Goal: Task Accomplishment & Management: Manage account settings

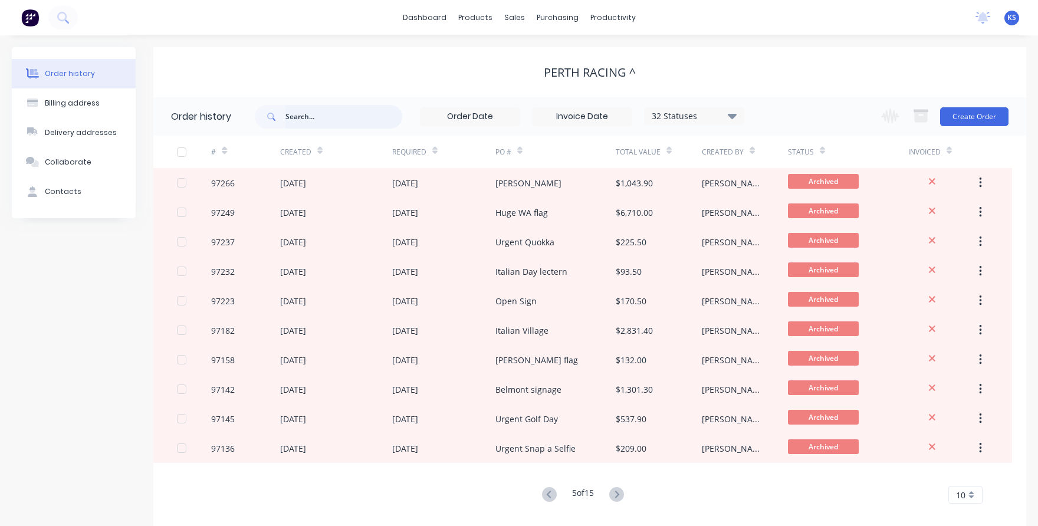
click at [322, 117] on input "text" at bounding box center [343, 117] width 117 height 24
type input "98367"
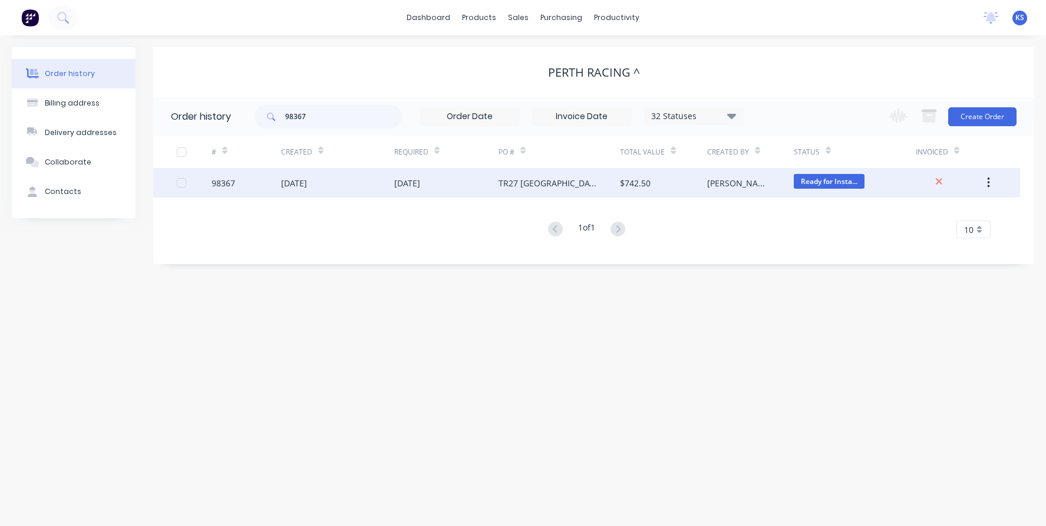
click at [307, 187] on div "[DATE]" at bounding box center [294, 183] width 26 height 12
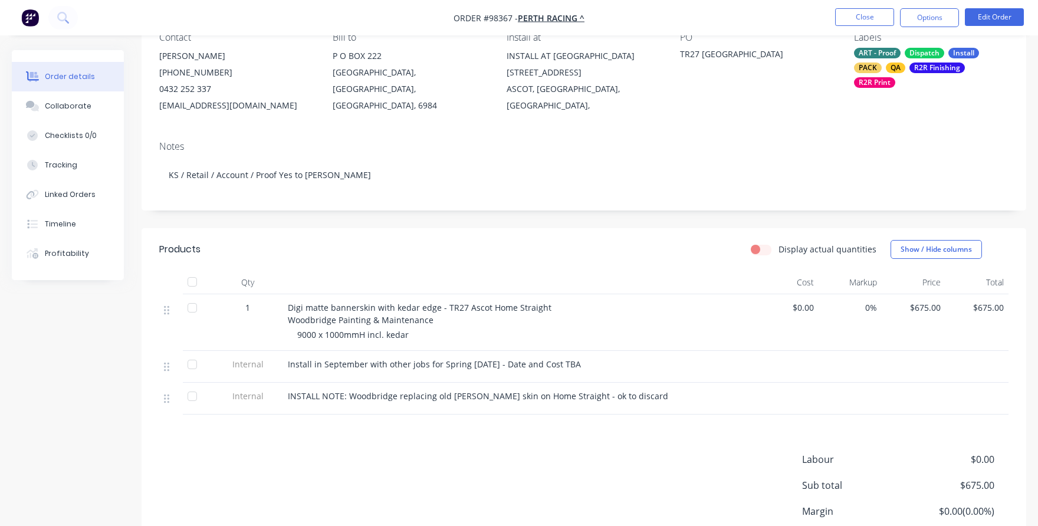
scroll to position [118, 0]
click at [1005, 19] on button "Edit Order" at bounding box center [994, 17] width 59 height 18
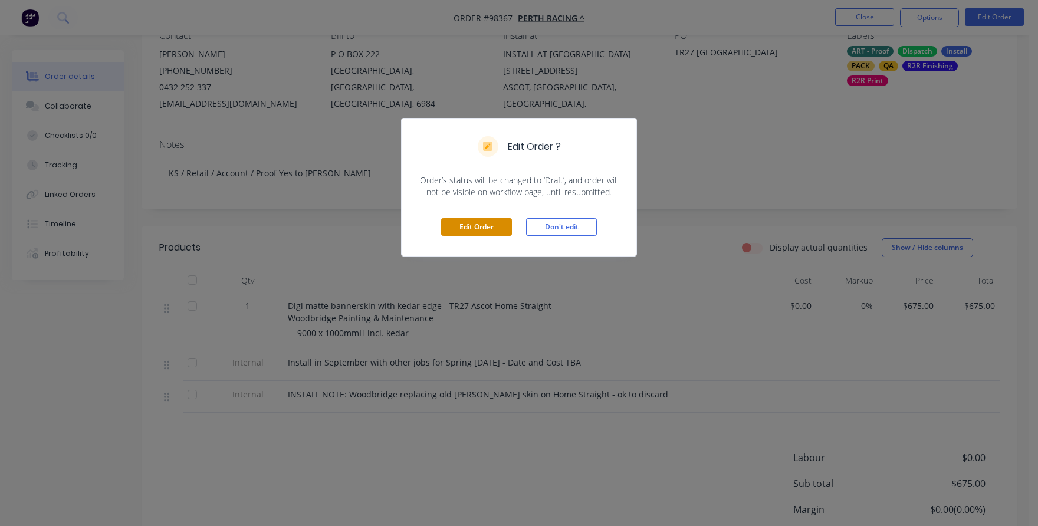
click at [491, 226] on button "Edit Order" at bounding box center [476, 227] width 71 height 18
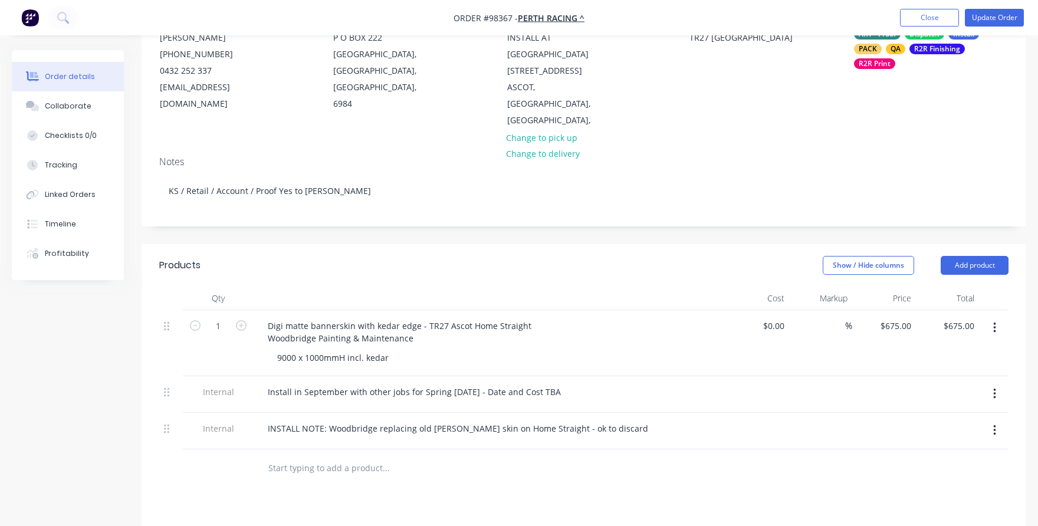
scroll to position [177, 0]
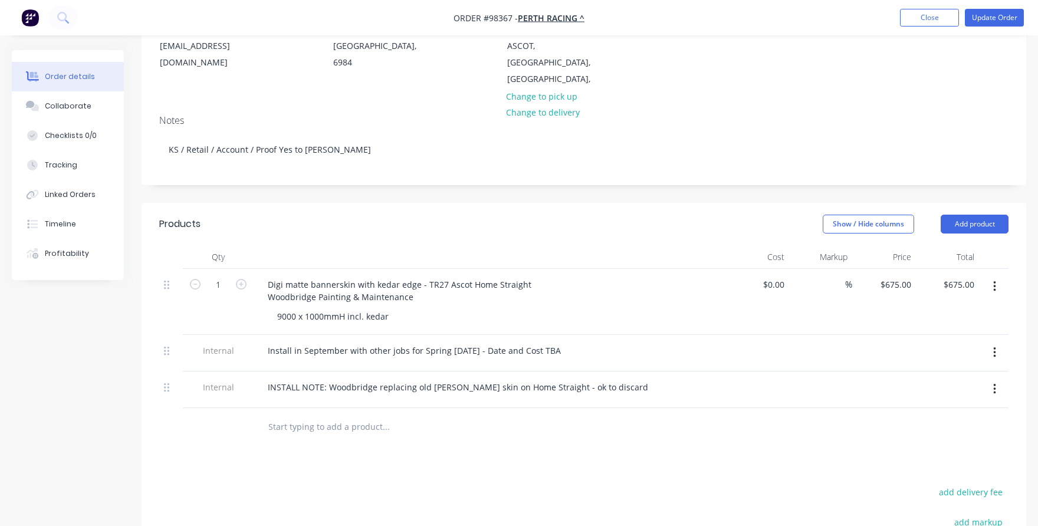
click at [318, 415] on input "text" at bounding box center [386, 427] width 236 height 24
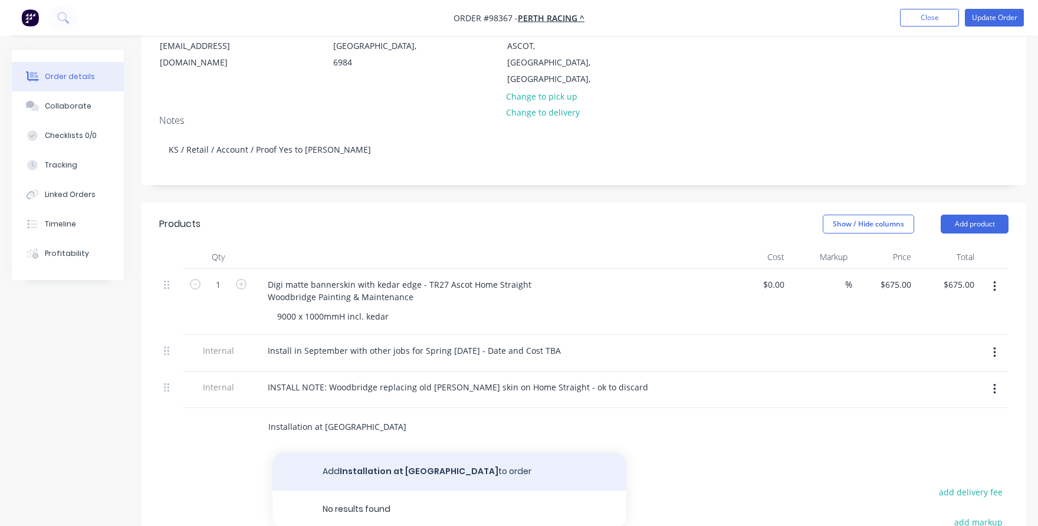
type input "Installation at [GEOGRAPHIC_DATA]"
click at [334, 463] on button "Add Installation at [GEOGRAPHIC_DATA] to order" at bounding box center [449, 472] width 354 height 38
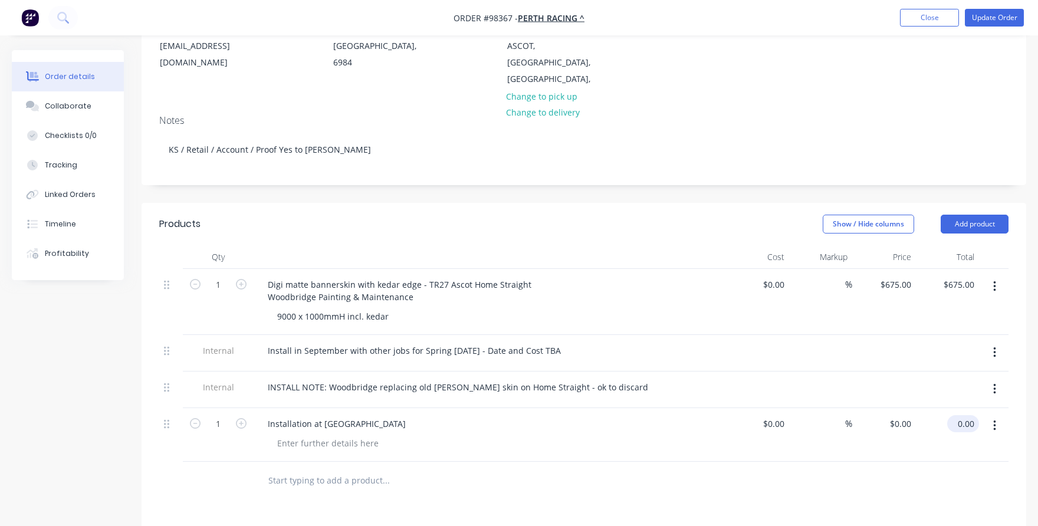
click at [953, 415] on div "0.00 $0.00" at bounding box center [963, 423] width 32 height 17
type input "360"
type input "$360.00"
click at [942, 435] on div "$360.00 $360.00" at bounding box center [948, 435] width 64 height 54
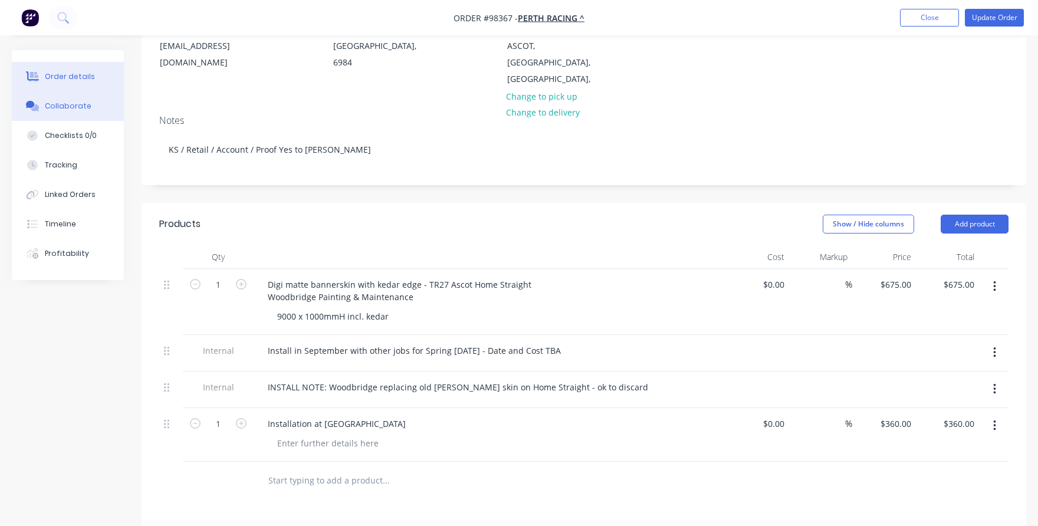
click at [79, 108] on div "Collaborate" at bounding box center [68, 106] width 47 height 11
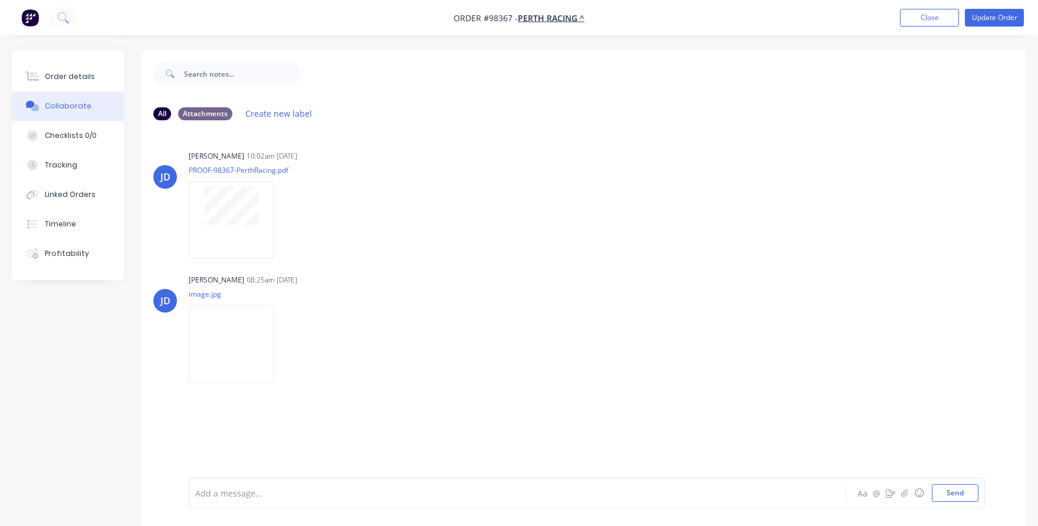
click at [256, 489] on div at bounding box center [489, 493] width 587 height 12
drag, startPoint x: 327, startPoint y: 494, endPoint x: 197, endPoint y: 493, distance: 130.3
click at [197, 493] on div "Approval received for installation" at bounding box center [489, 493] width 587 height 12
click at [955, 486] on button "Send" at bounding box center [955, 493] width 47 height 18
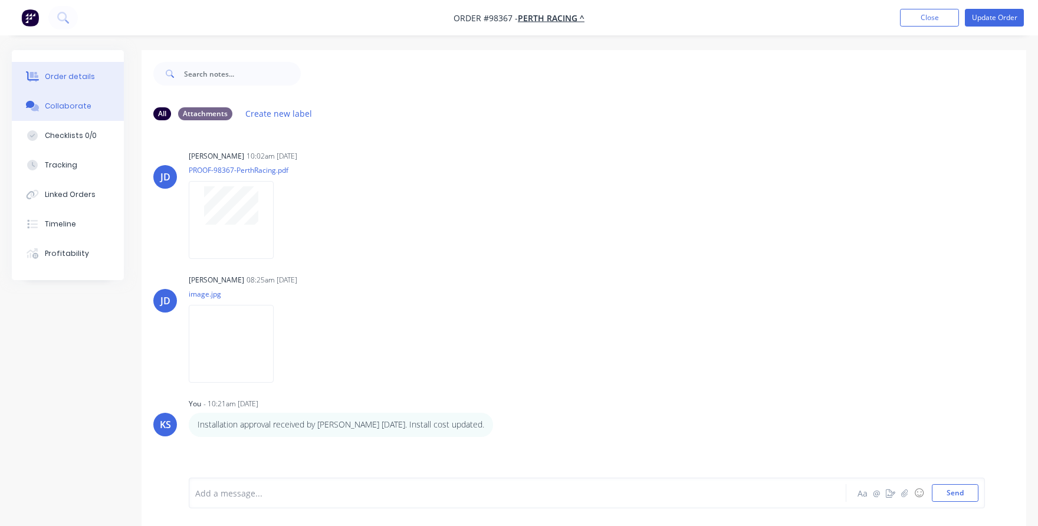
click at [69, 71] on button "Order details" at bounding box center [68, 76] width 112 height 29
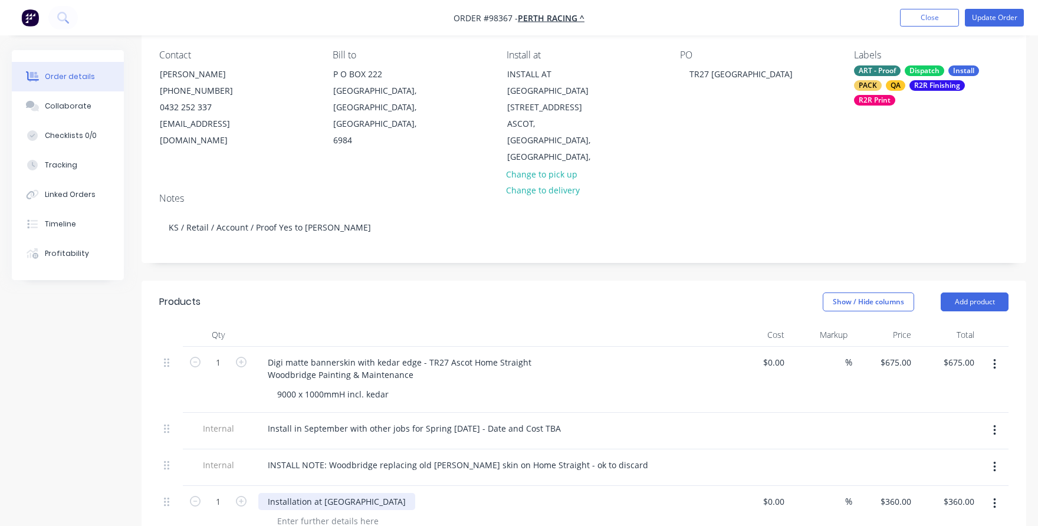
scroll to position [118, 0]
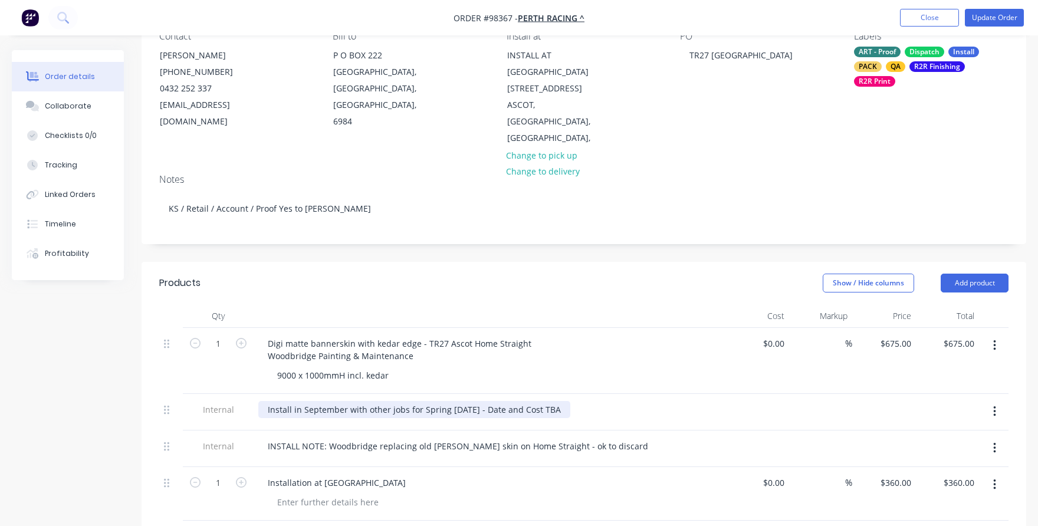
click at [300, 401] on div "Install in September with other jobs for Spring [DATE] - Date and Cost TBA" at bounding box center [414, 409] width 312 height 17
drag, startPoint x: 477, startPoint y: 394, endPoint x: 349, endPoint y: 383, distance: 128.4
click at [349, 394] on div "Install in September with other jobs for Spring [DATE] - Date and Cost TBA" at bounding box center [490, 412] width 472 height 37
click at [406, 493] on div at bounding box center [494, 501] width 453 height 17
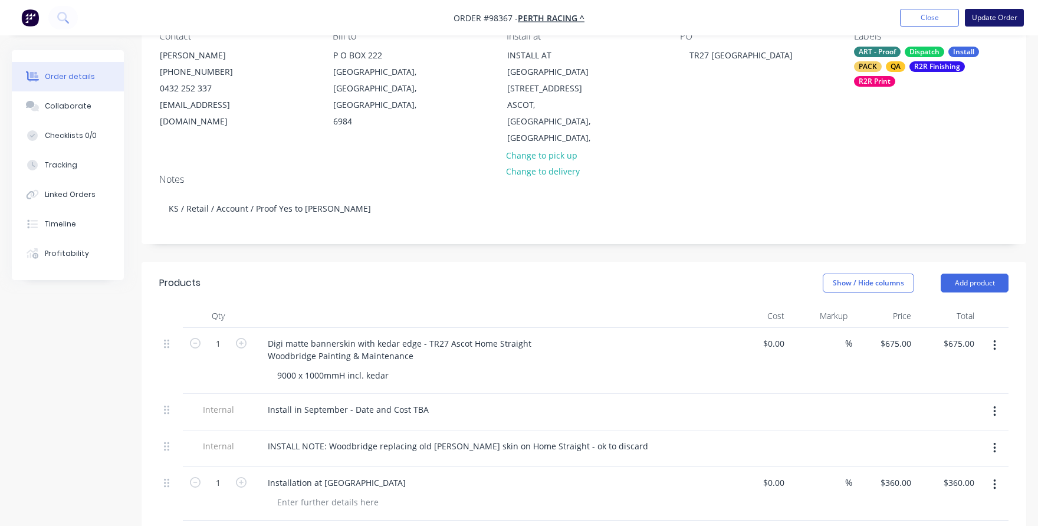
click at [973, 15] on button "Update Order" at bounding box center [994, 18] width 59 height 18
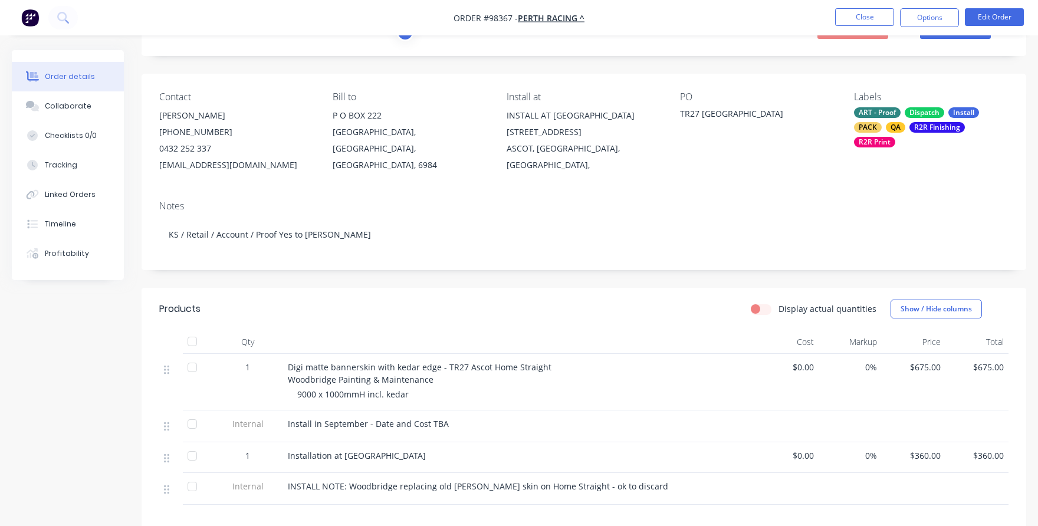
scroll to position [59, 0]
